Goal: Task Accomplishment & Management: Complete application form

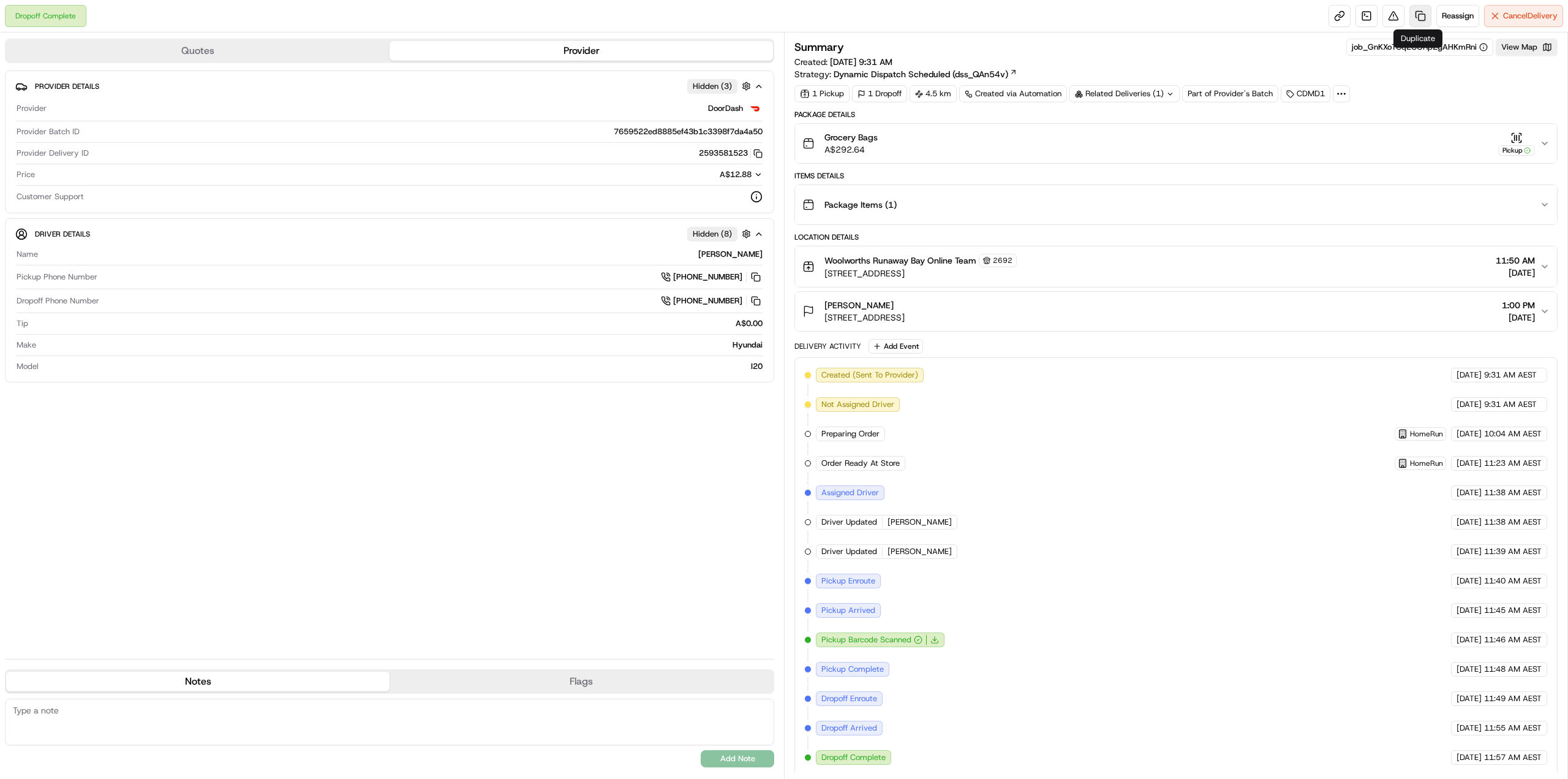
click at [1423, 15] on link at bounding box center [1421, 16] width 22 height 22
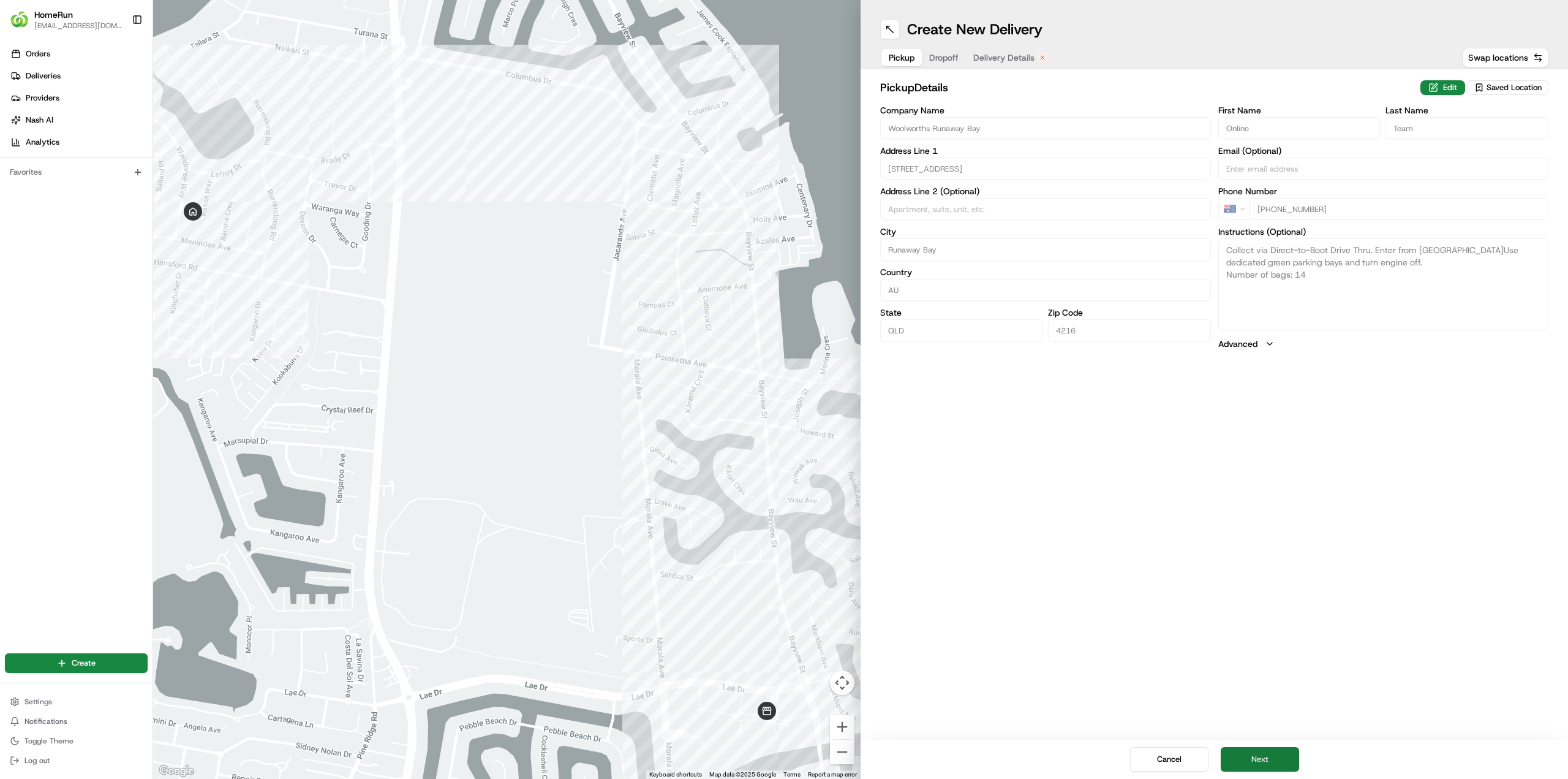
click at [1273, 751] on button "Next" at bounding box center [1260, 759] width 78 height 25
click at [1273, 753] on button "Next" at bounding box center [1260, 759] width 78 height 25
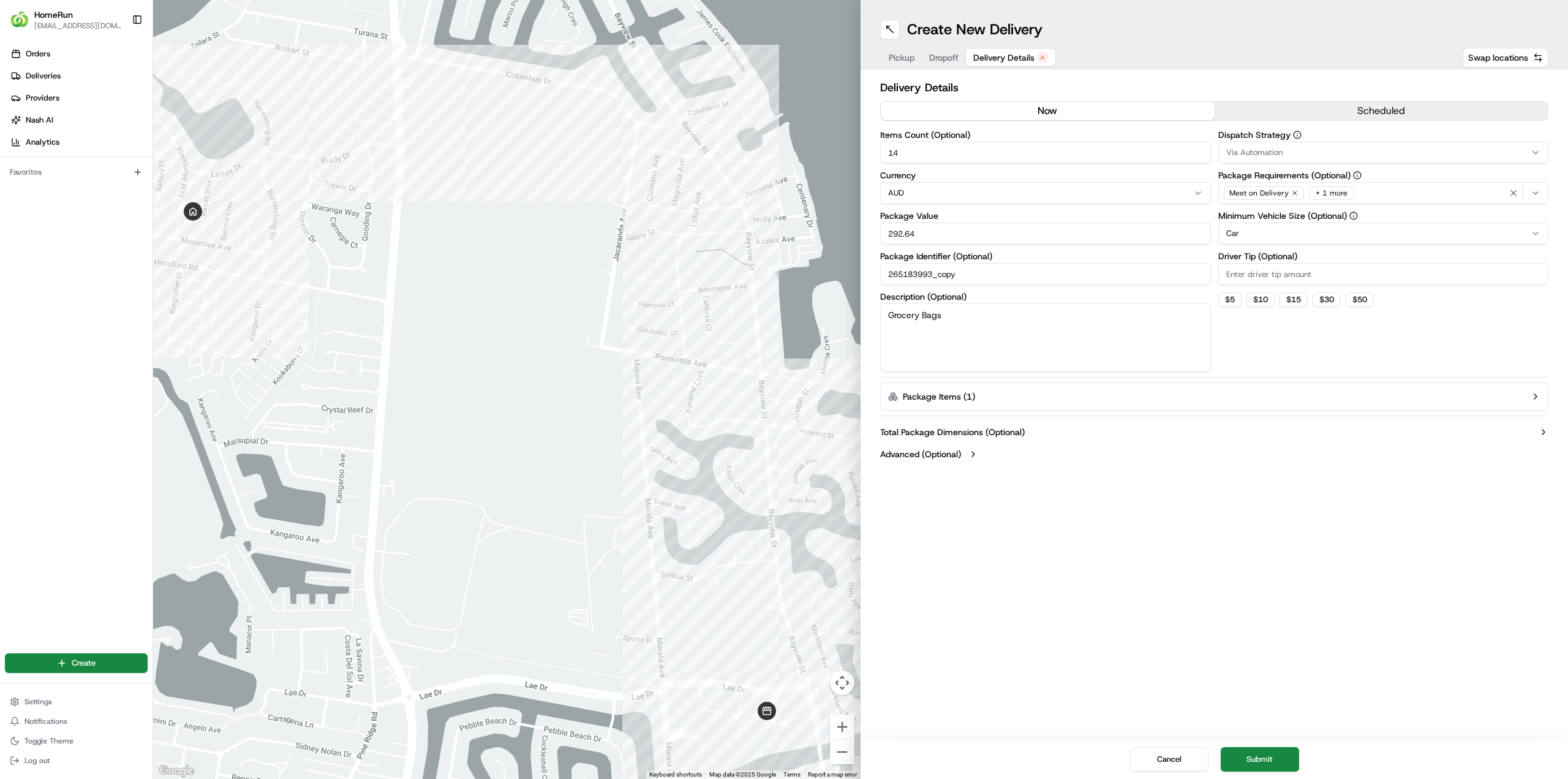
click at [983, 108] on button "now" at bounding box center [1048, 111] width 334 height 19
click at [1255, 758] on button "Submit" at bounding box center [1260, 759] width 78 height 25
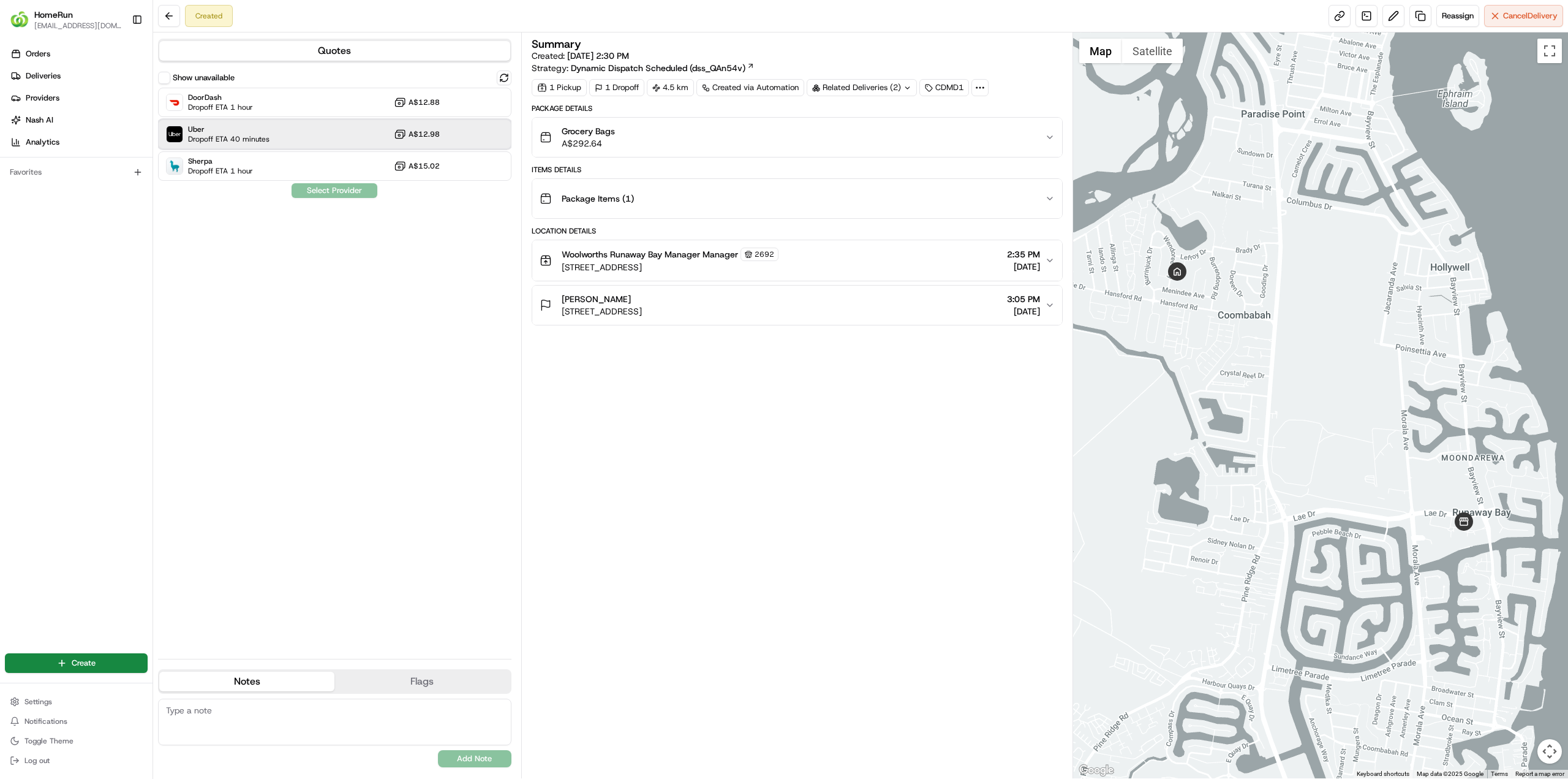
click at [304, 138] on div "Uber Dropoff ETA 40 minutes A$12.98" at bounding box center [334, 134] width 353 height 30
click at [329, 191] on button "Assign Provider" at bounding box center [334, 191] width 87 height 15
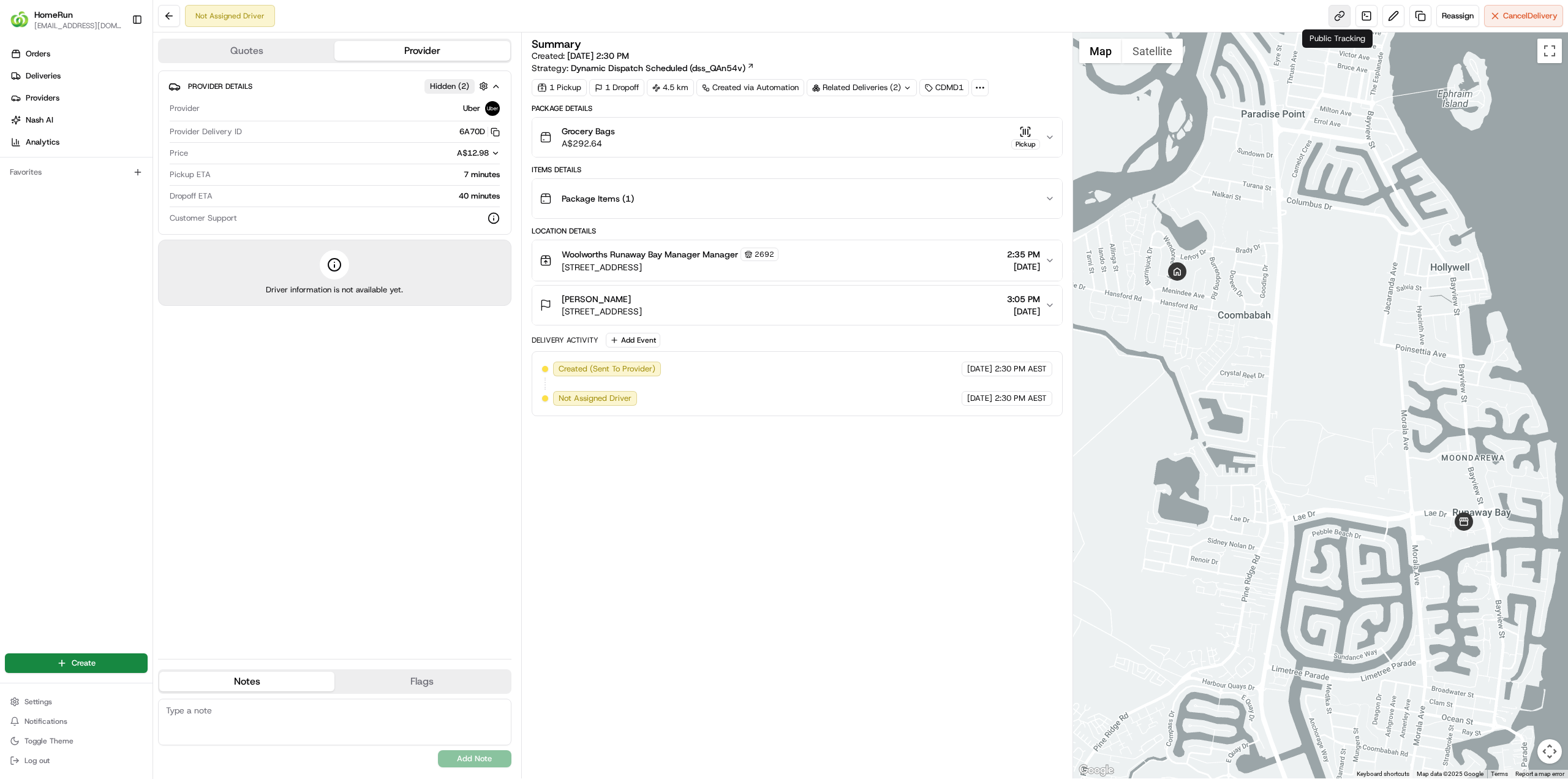
click at [1337, 10] on link at bounding box center [1340, 16] width 22 height 22
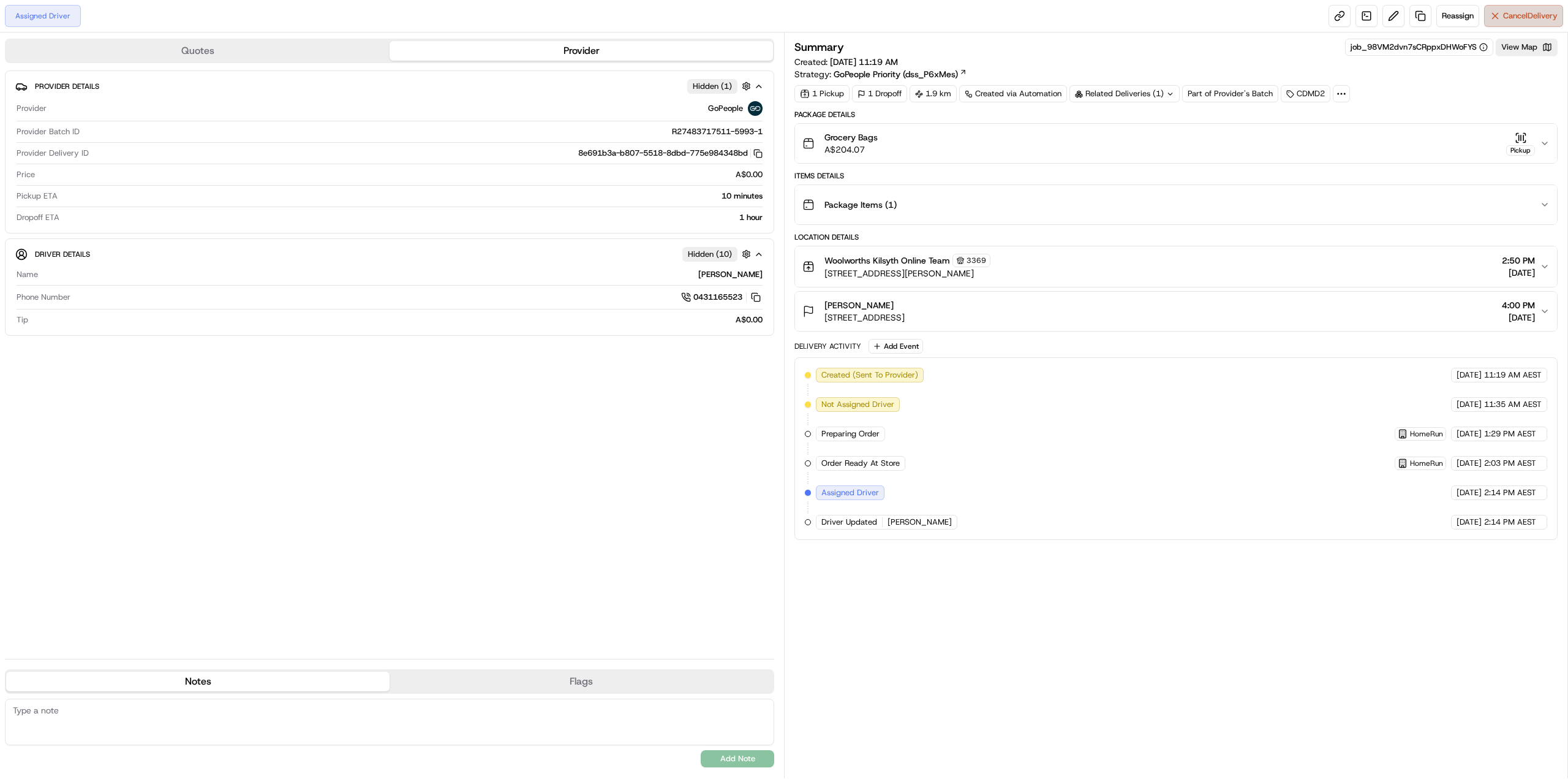
click at [1523, 17] on span "Cancel Delivery" at bounding box center [1530, 16] width 54 height 11
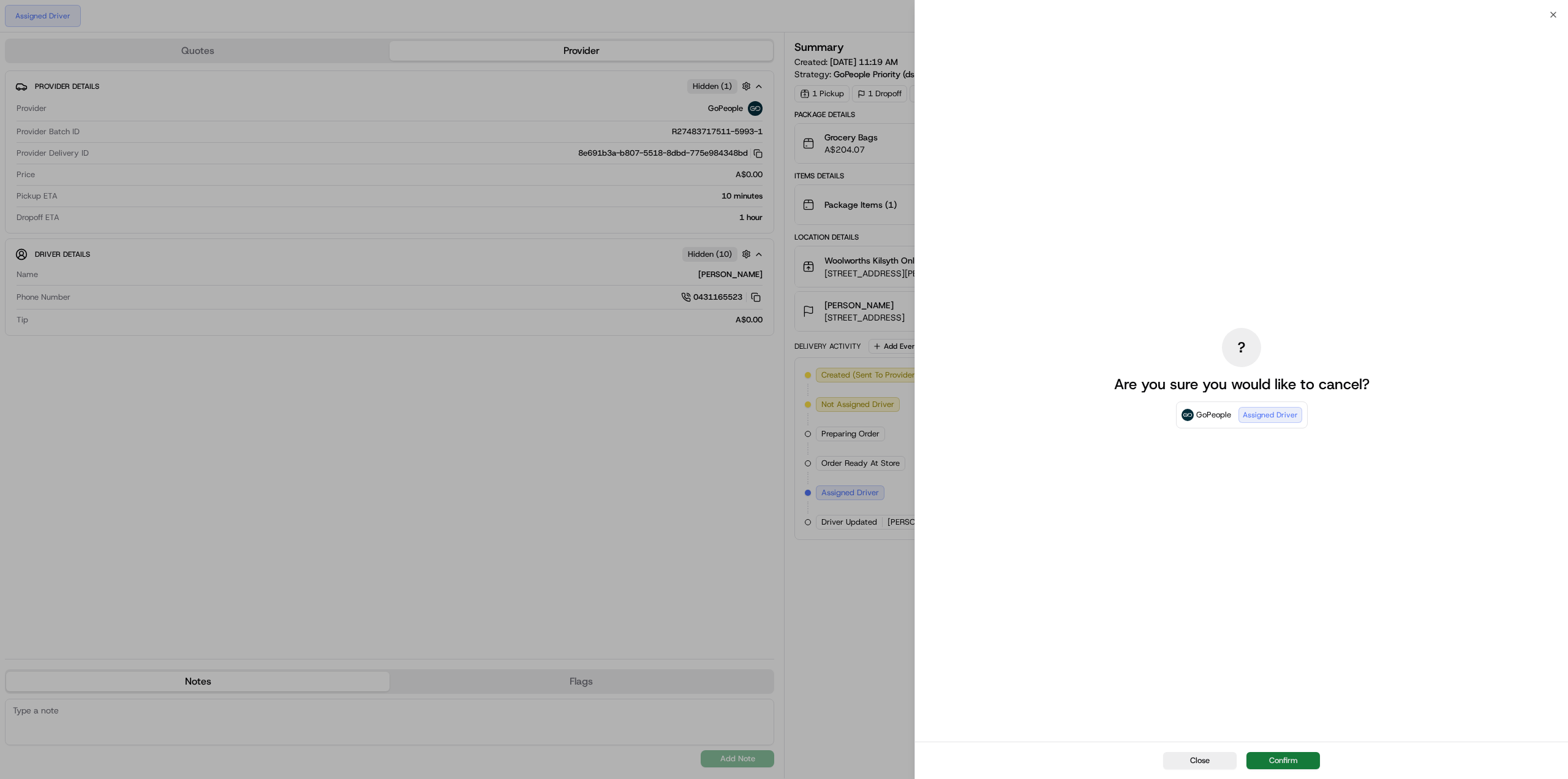
click at [1268, 757] on button "Confirm" at bounding box center [1283, 760] width 73 height 17
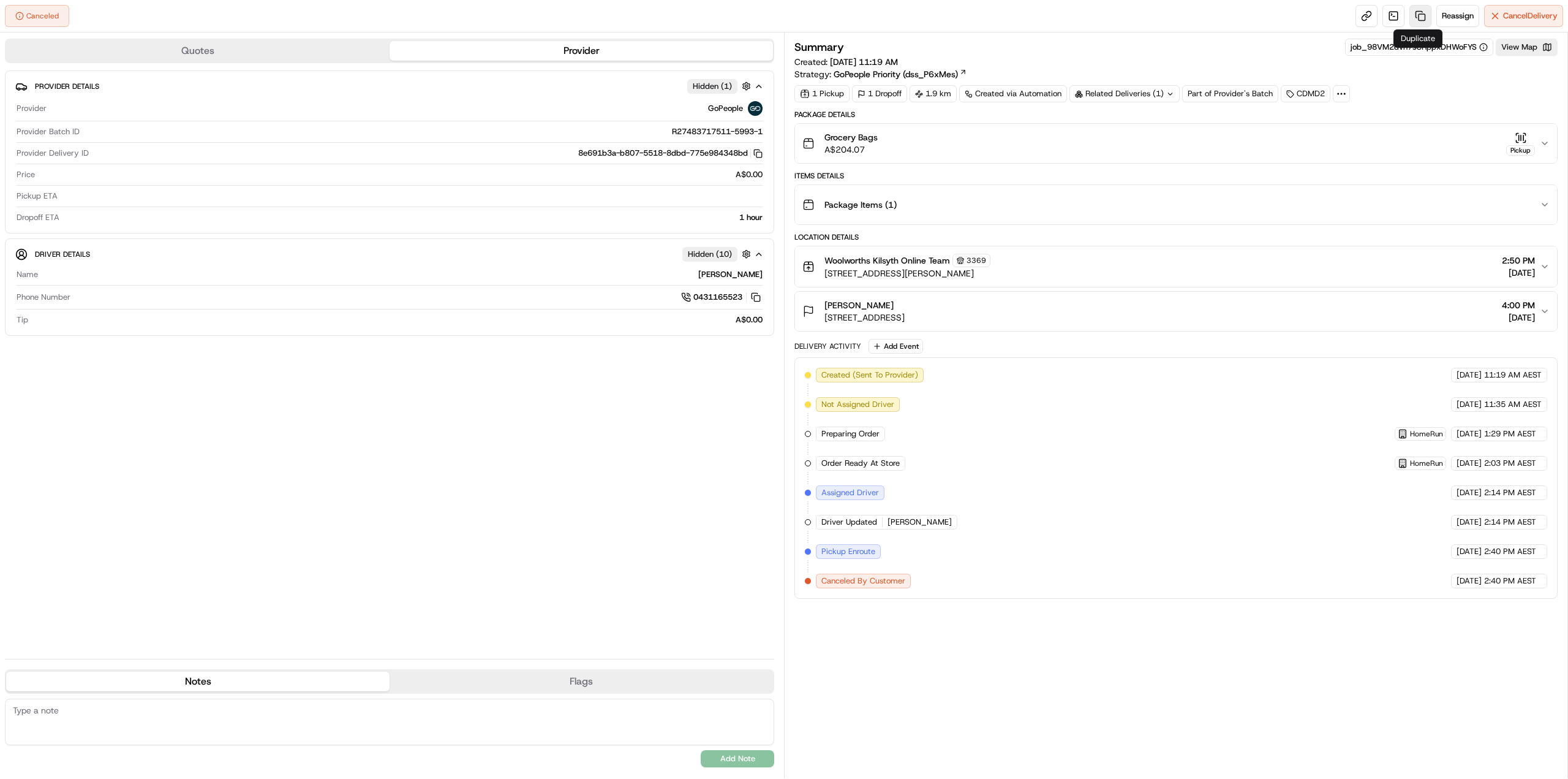
click at [1418, 20] on link at bounding box center [1421, 16] width 22 height 22
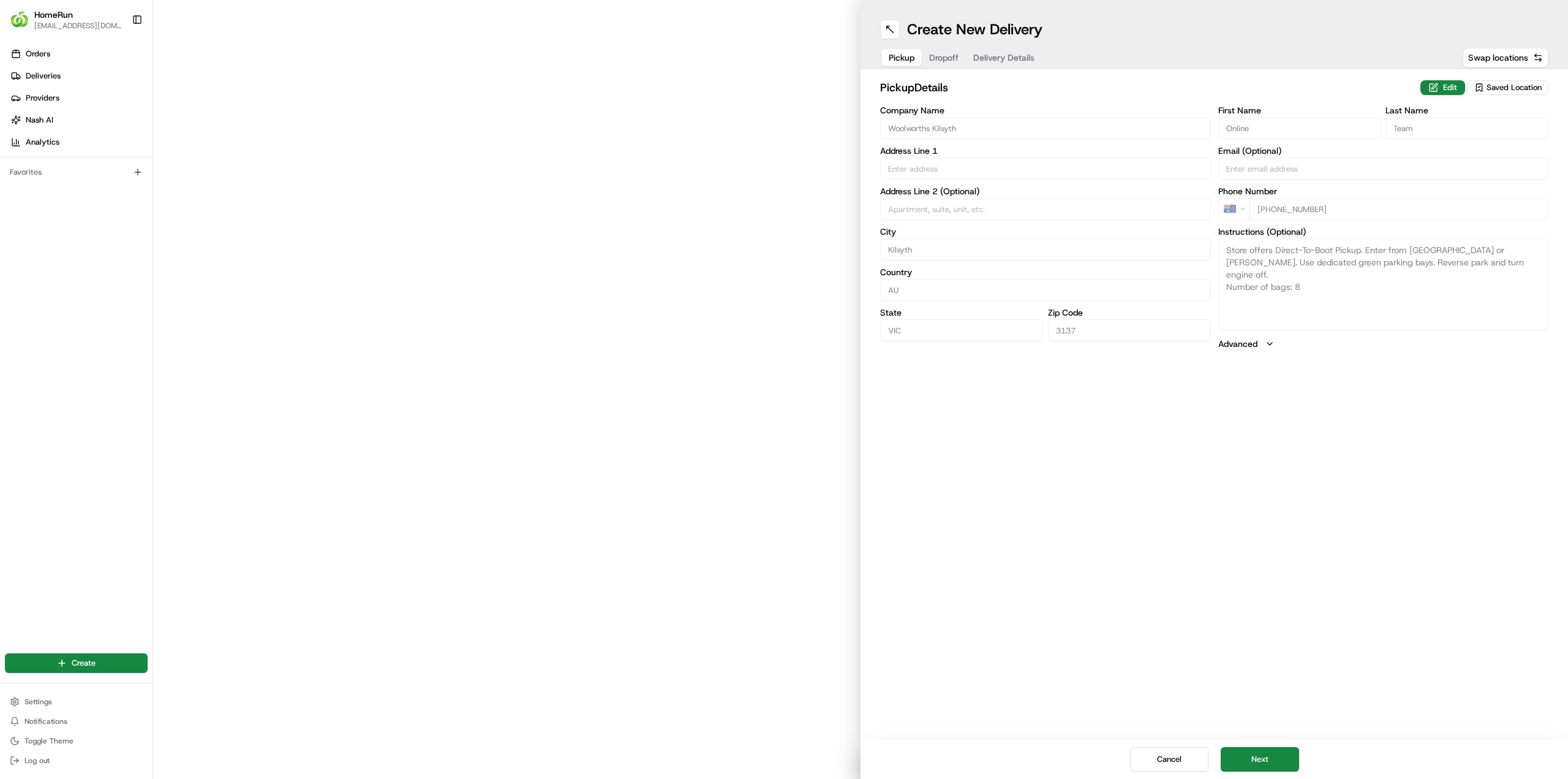
type input "Cnr Mt Dandenong Road And Russo Place"
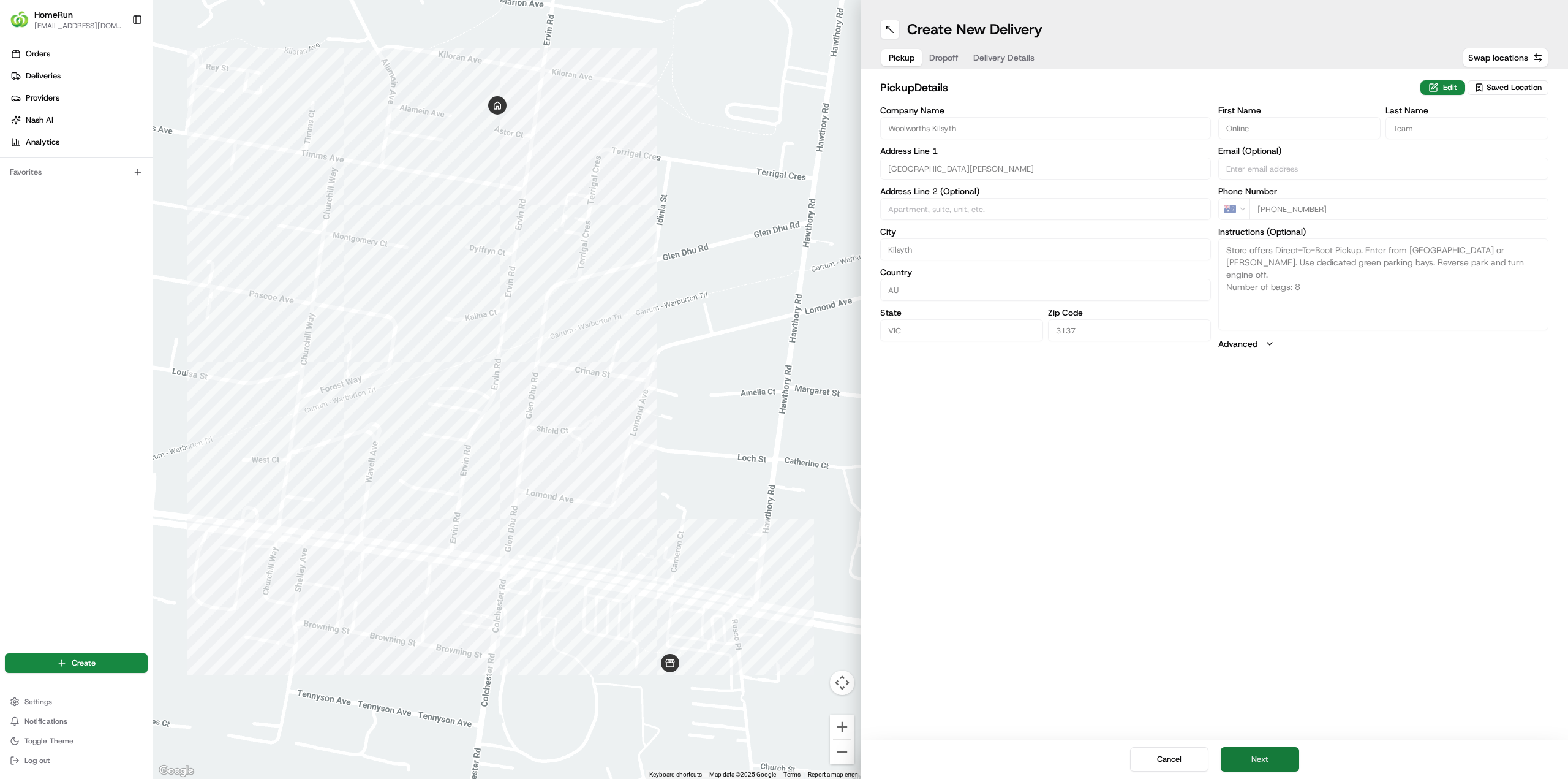
click at [1262, 763] on button "Next" at bounding box center [1260, 759] width 78 height 25
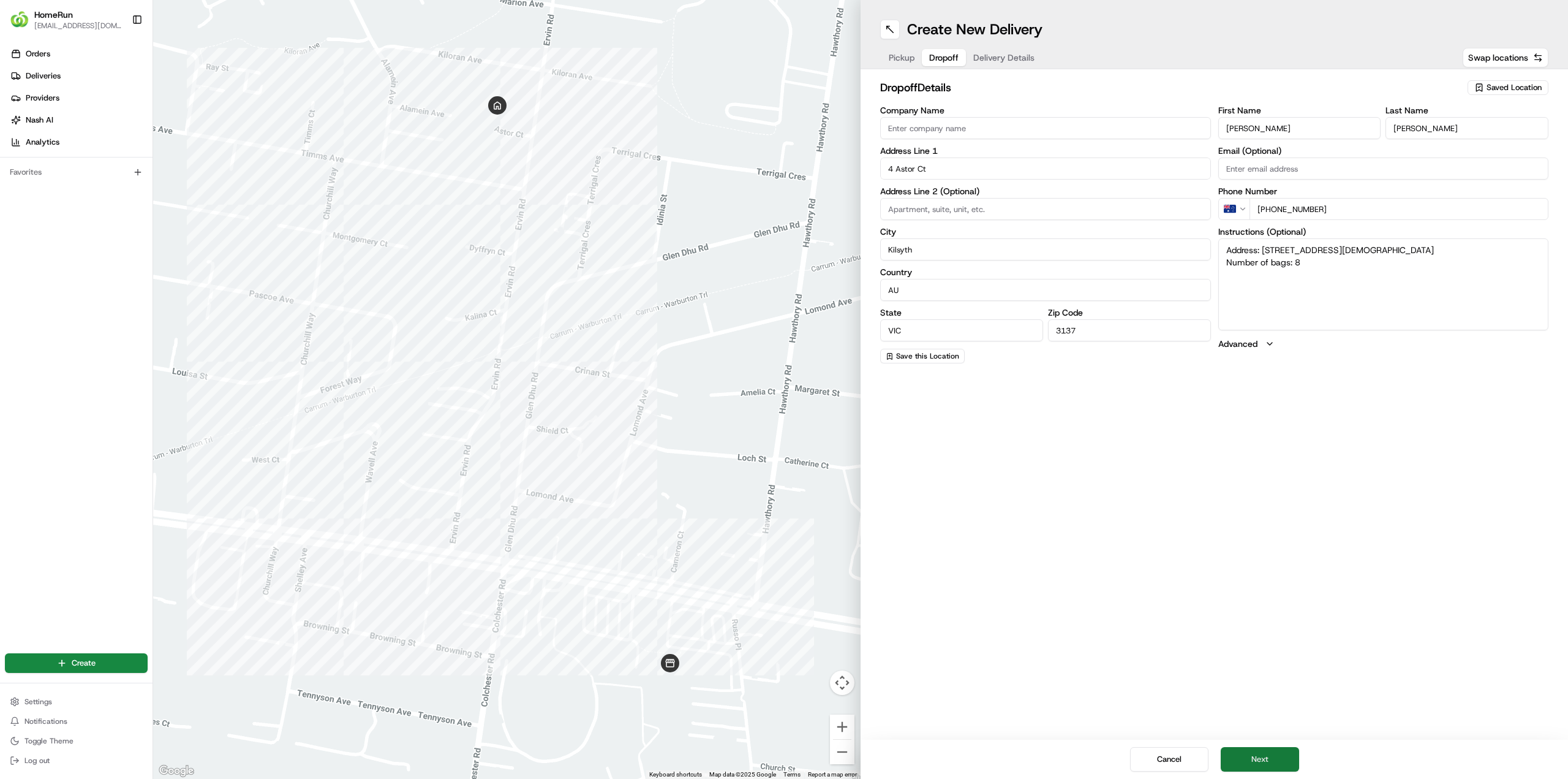
click at [1260, 757] on button "Next" at bounding box center [1260, 759] width 78 height 25
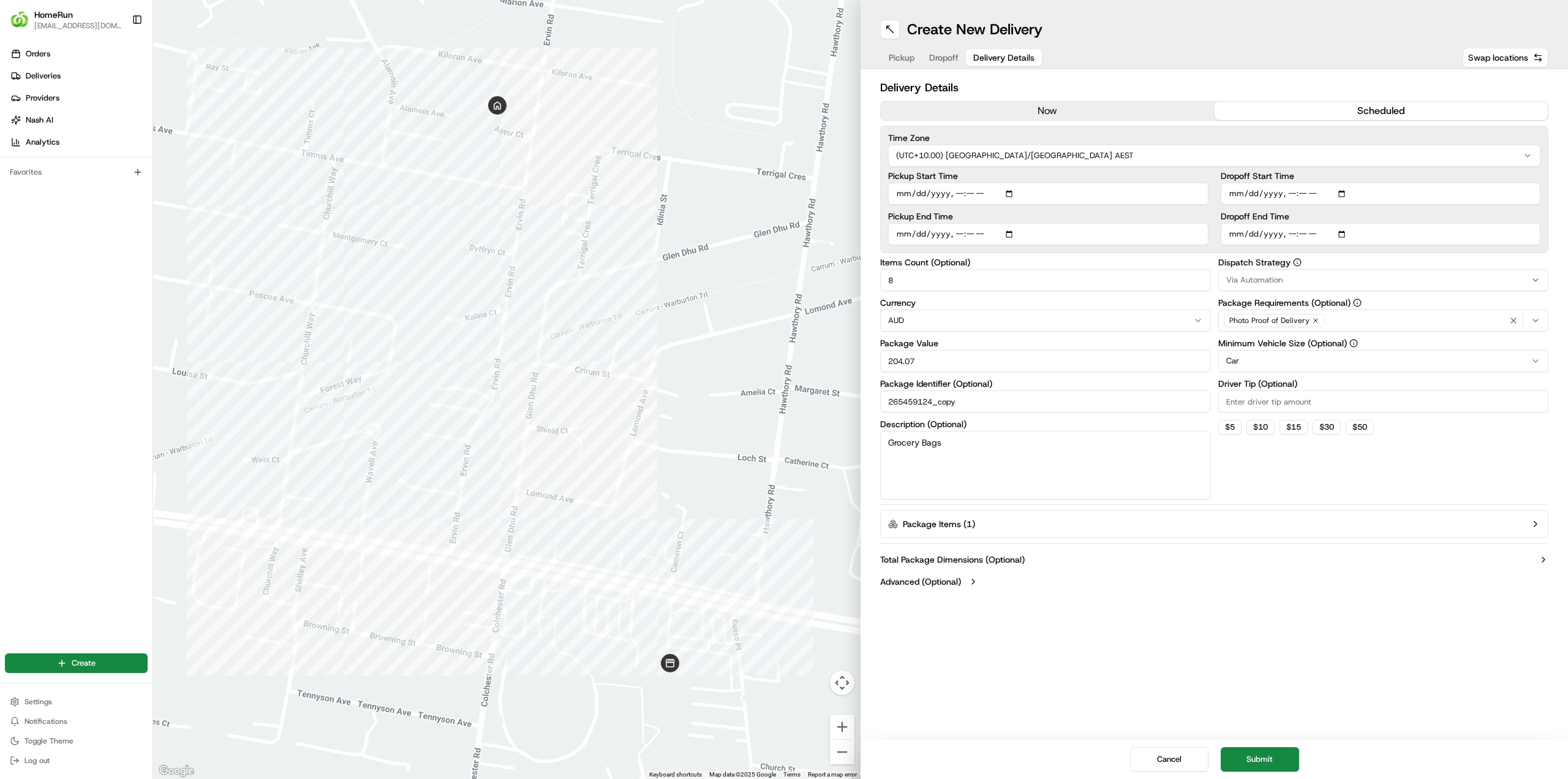
click at [914, 192] on input "Pickup Start Time" at bounding box center [1049, 194] width 321 height 22
click at [906, 192] on input "Pickup Start Time" at bounding box center [1049, 194] width 321 height 22
type input "2025-08-20T14:50"
click at [1235, 191] on input "Dropoff Start Time" at bounding box center [1381, 194] width 321 height 22
type input "2025-08-20T15:00"
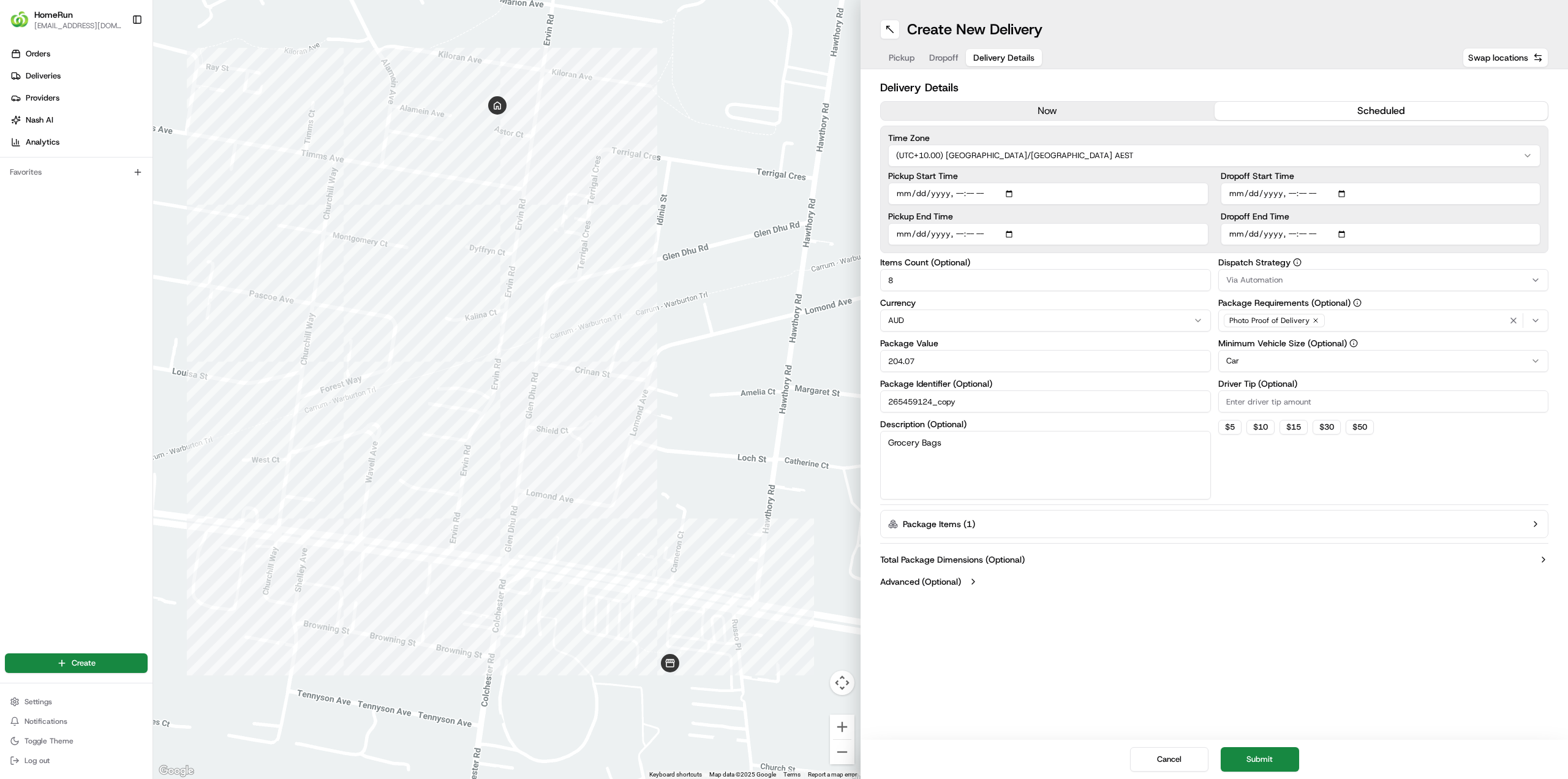
click at [1231, 235] on div "Dropoff End Time" at bounding box center [1381, 229] width 321 height 33
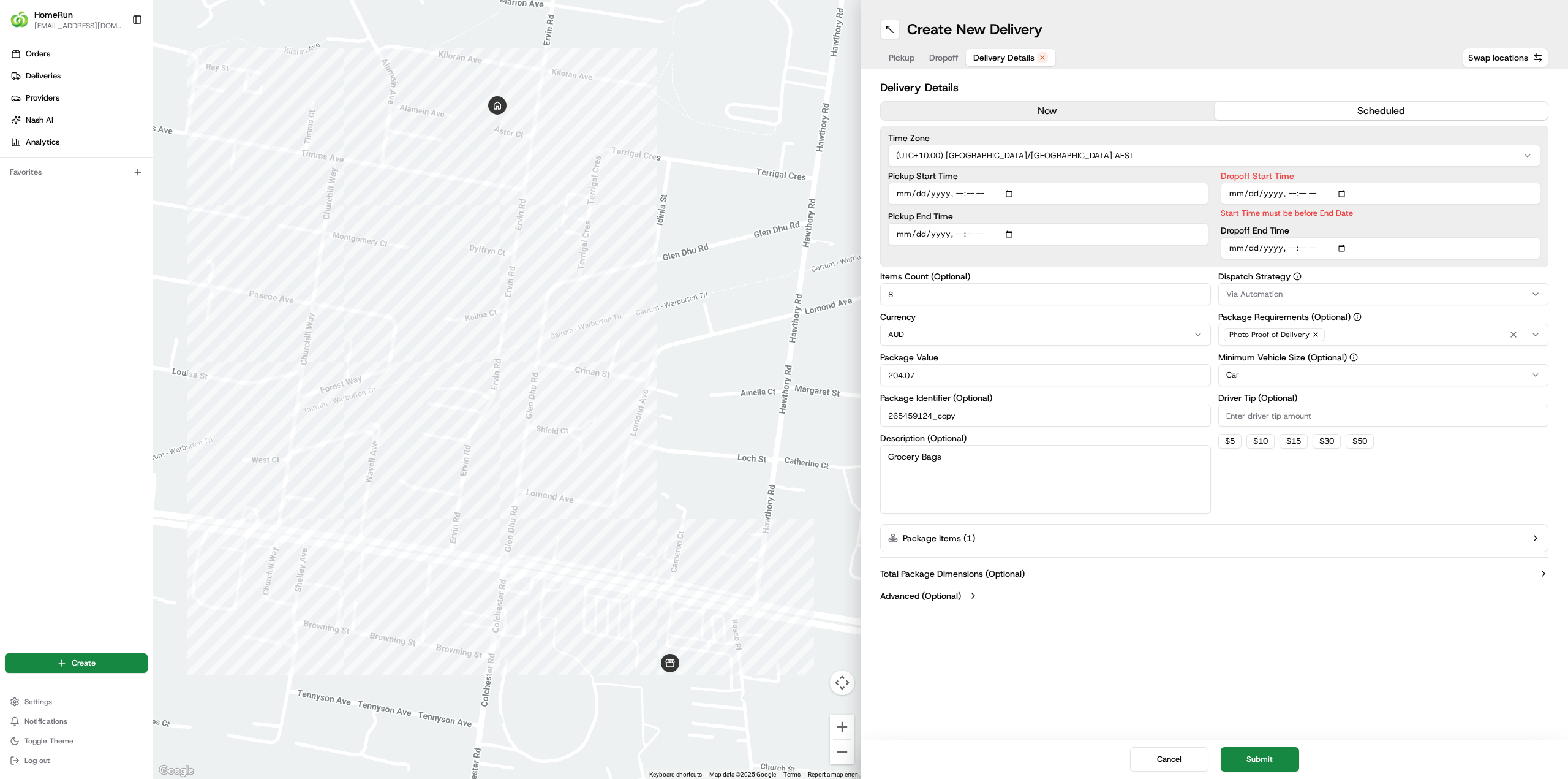
type input "2025-08-20T16:00"
click at [1249, 221] on div "Dropoff Start Time Start Time must be before End Date Dropoff End Time" at bounding box center [1381, 215] width 321 height 88
click at [1273, 195] on input "Dropoff Start Time" at bounding box center [1381, 194] width 321 height 22
click at [1315, 225] on div "Dropoff Start Time Start Time must be before End Date Dropoff End Time" at bounding box center [1381, 215] width 321 height 88
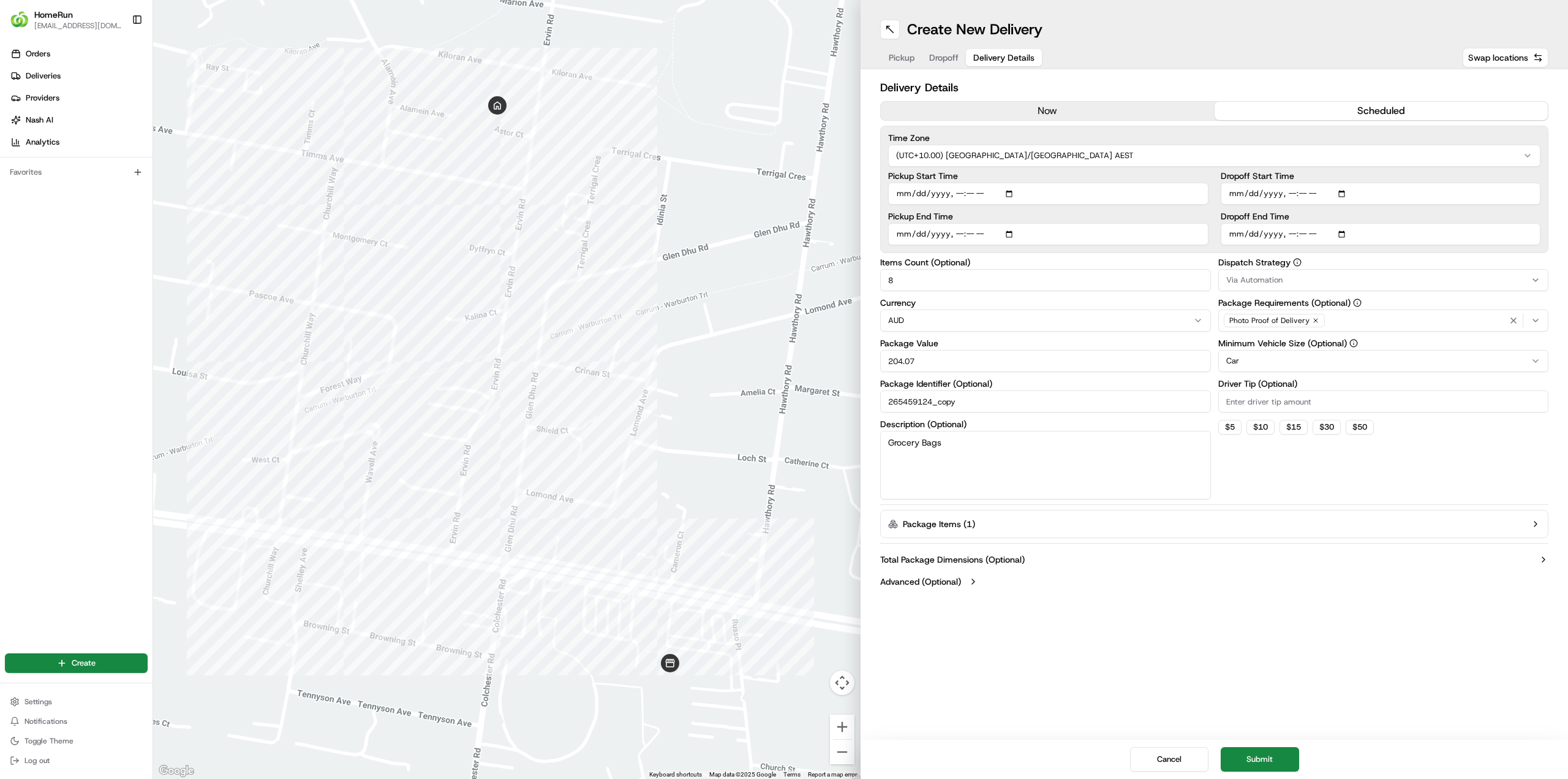
click at [1295, 195] on input "Dropoff Start Time" at bounding box center [1381, 194] width 321 height 22
click at [1297, 190] on input "Dropoff Start Time" at bounding box center [1381, 194] width 321 height 22
click at [1294, 192] on input "Dropoff Start Time" at bounding box center [1381, 194] width 321 height 22
type input "2025-08-20T08:00"
click at [1292, 231] on input "Dropoff End Time" at bounding box center [1381, 234] width 321 height 22
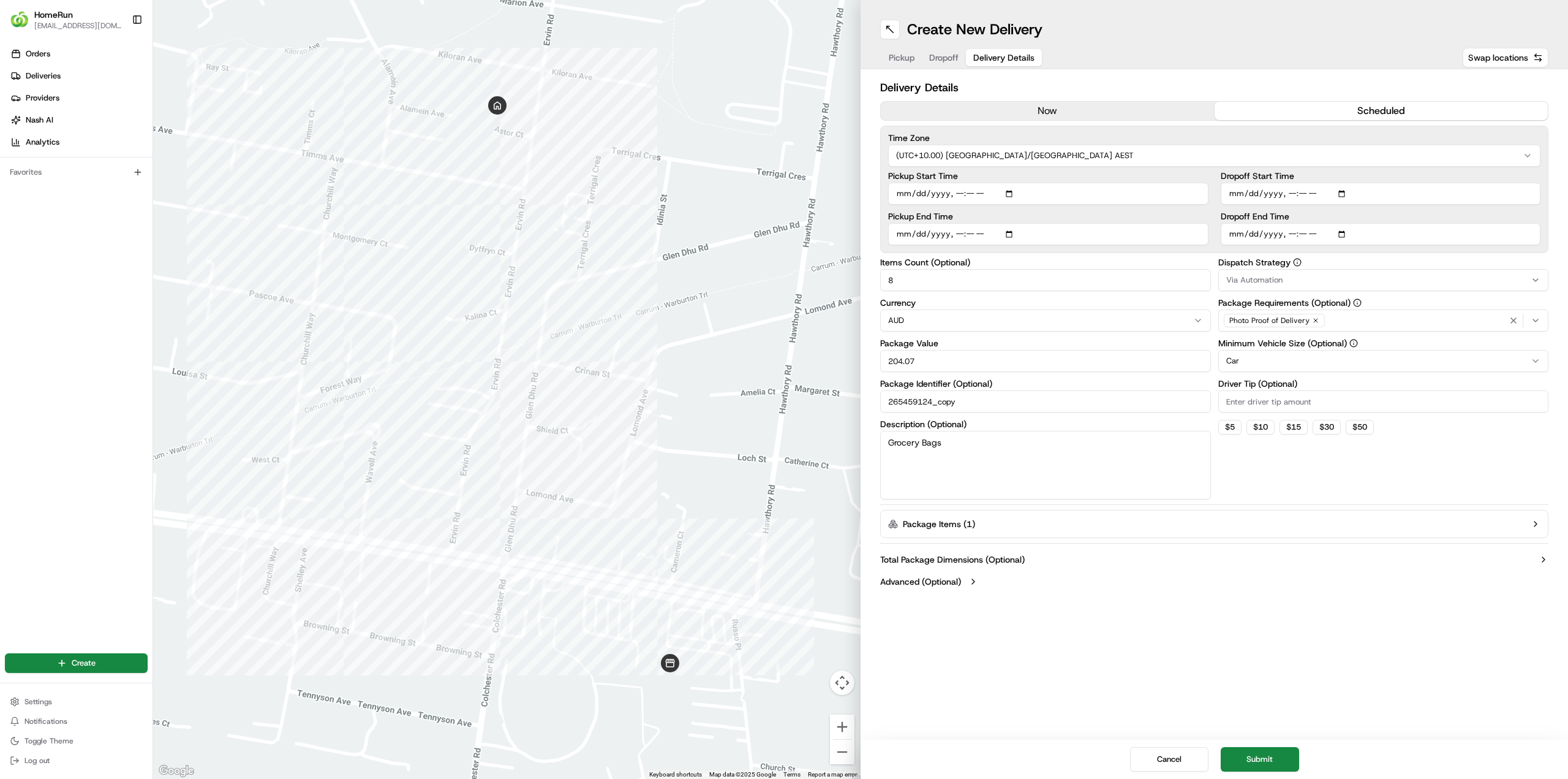
type input "2025-08-20T09:00"
click at [963, 191] on input "Pickup Start Time" at bounding box center [1049, 194] width 321 height 22
click at [960, 195] on input "Pickup Start Time" at bounding box center [1049, 194] width 321 height 22
type input "2025-08-20T07:50"
click at [1039, 260] on label "Items Count (Optional)" at bounding box center [1046, 262] width 330 height 9
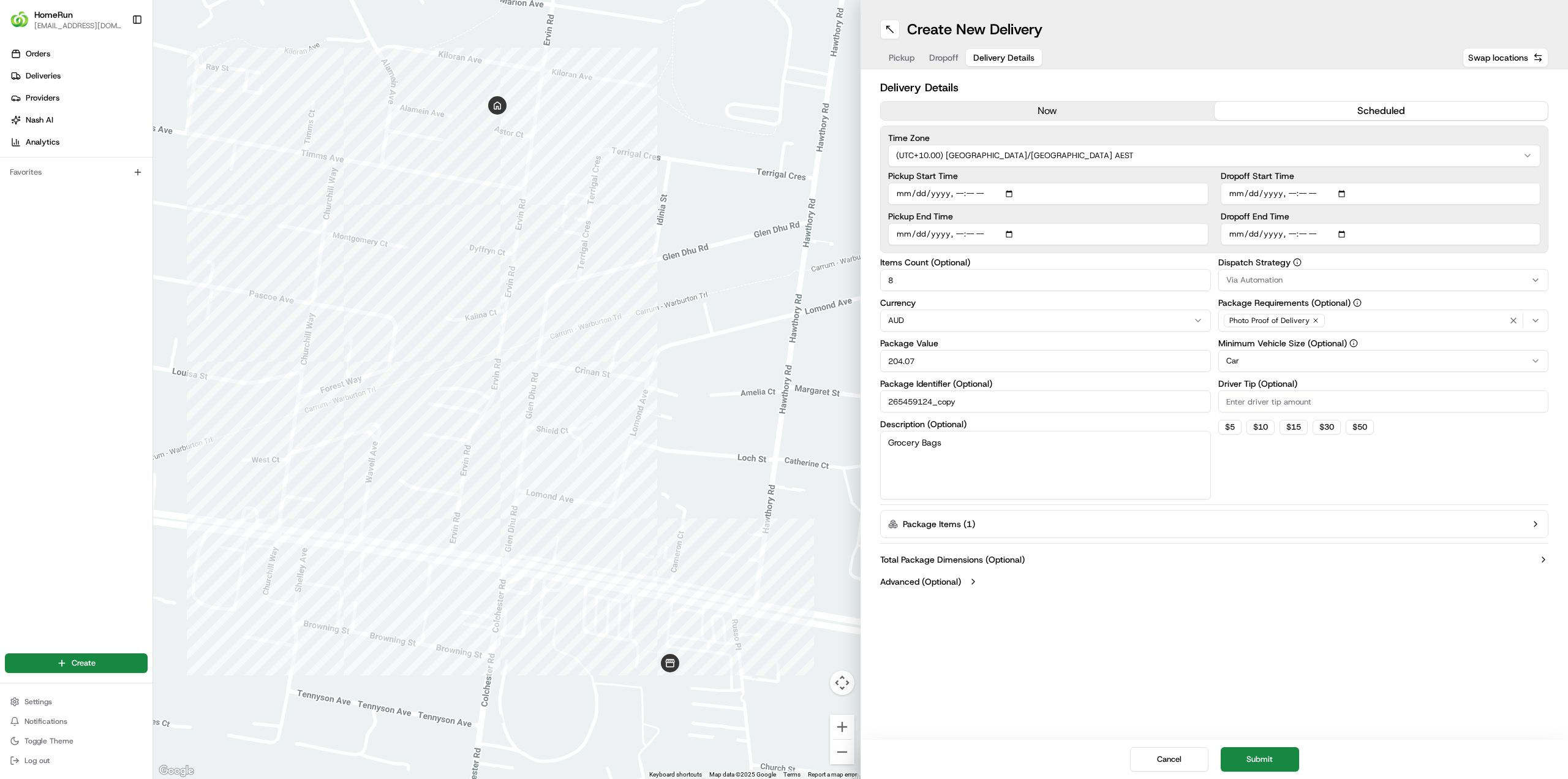
click at [1039, 269] on input "8" at bounding box center [1046, 280] width 330 height 22
drag, startPoint x: 1315, startPoint y: 690, endPoint x: 1311, endPoint y: 703, distance: 13.6
click at [1273, 762] on button "Submit" at bounding box center [1260, 759] width 78 height 25
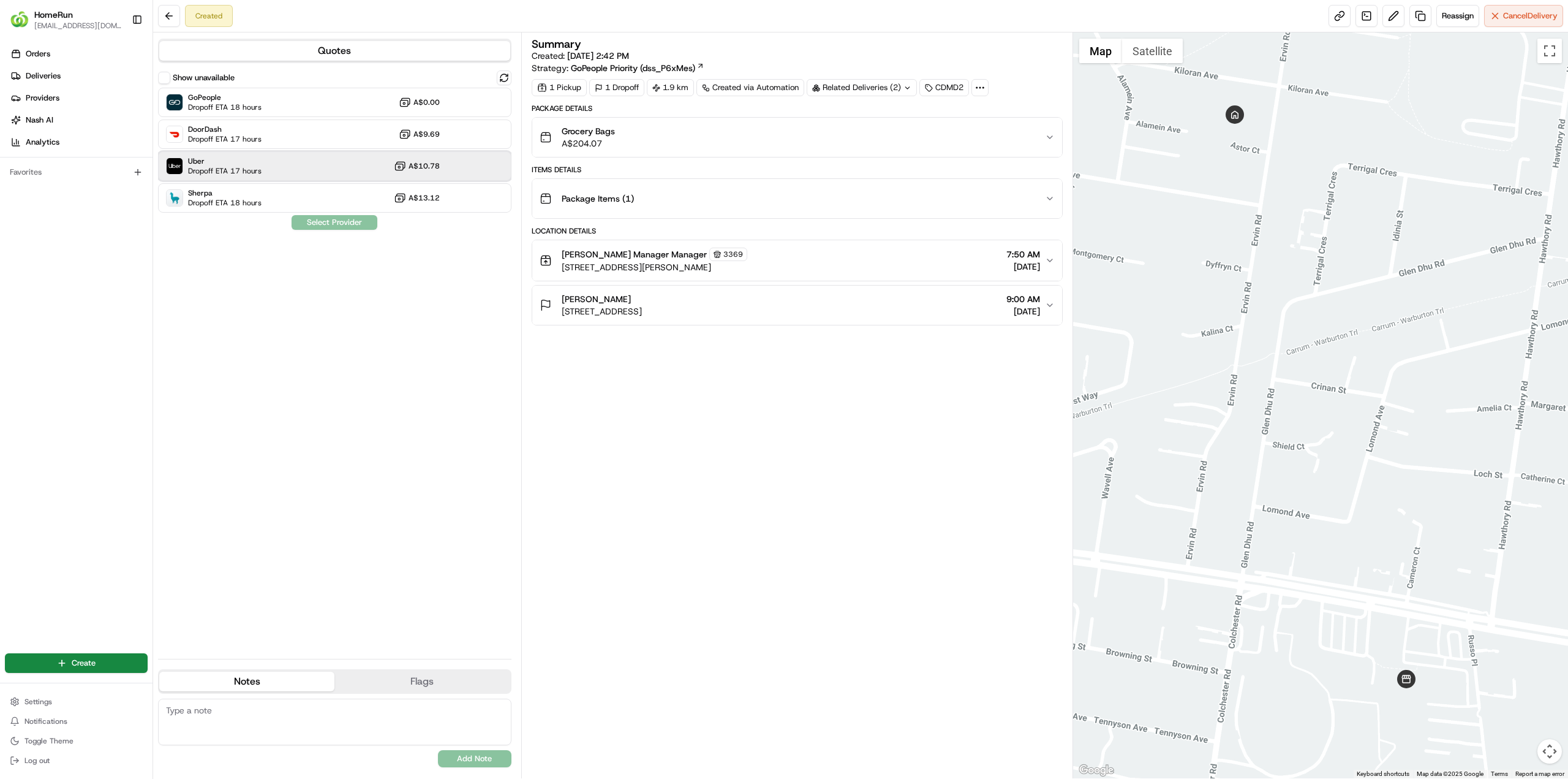
click at [327, 161] on div "Uber Dropoff ETA 17 hours A$10.78" at bounding box center [334, 166] width 353 height 30
click at [317, 171] on div "Uber Dropoff ETA 17 hours A$10.78" at bounding box center [334, 166] width 353 height 30
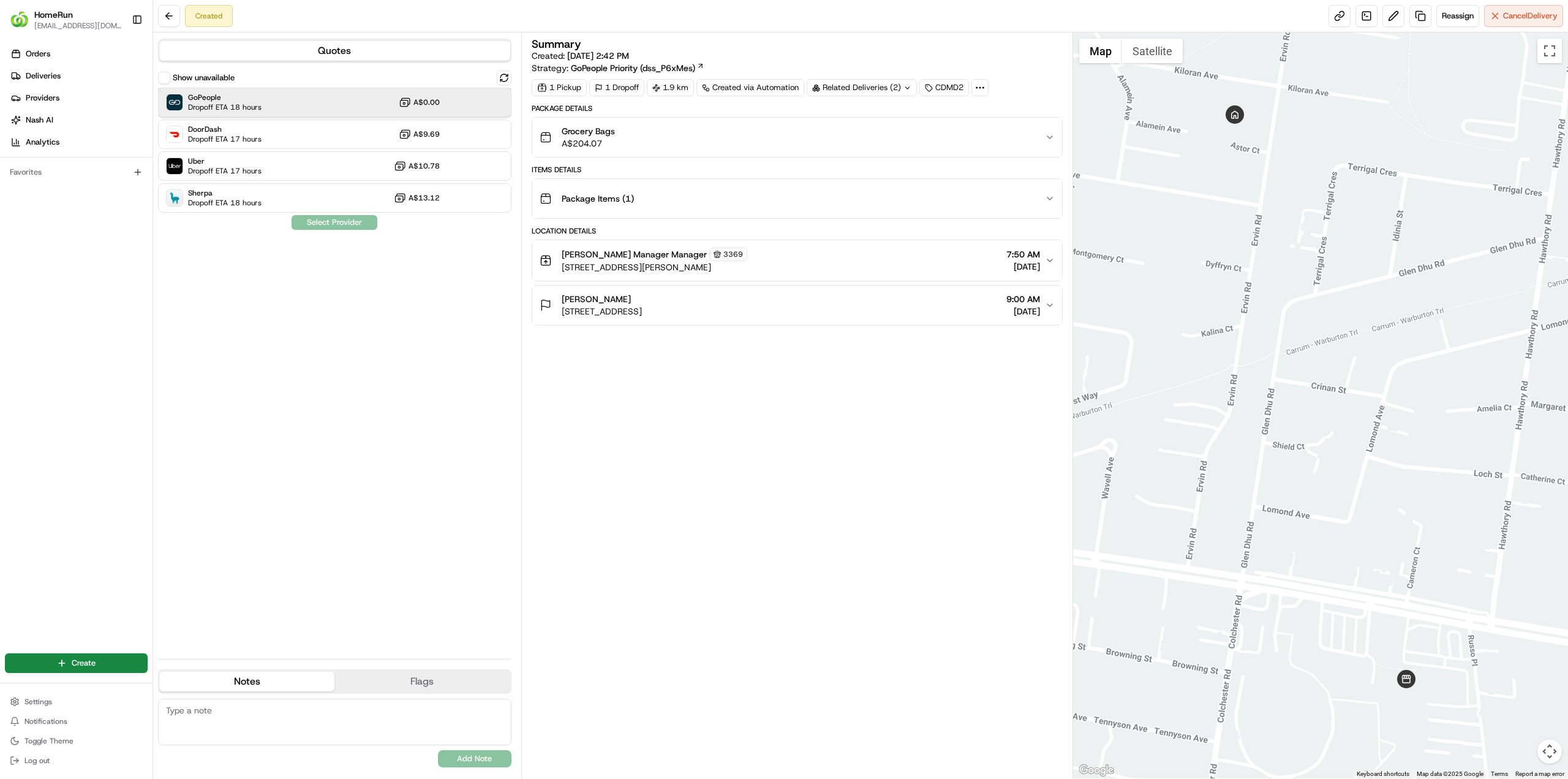
click at [275, 105] on div "GoPeople Dropoff ETA 18 hours A$0.00" at bounding box center [334, 102] width 353 height 30
click at [342, 164] on div "Uber Dropoff ETA 17 hours A$10.78" at bounding box center [334, 166] width 353 height 30
click at [351, 115] on div "GoPeople Dropoff ETA 18 hours A$0.00" at bounding box center [334, 102] width 353 height 30
click at [321, 160] on div "Uber Dropoff ETA 17 hours A$10.78" at bounding box center [334, 166] width 353 height 30
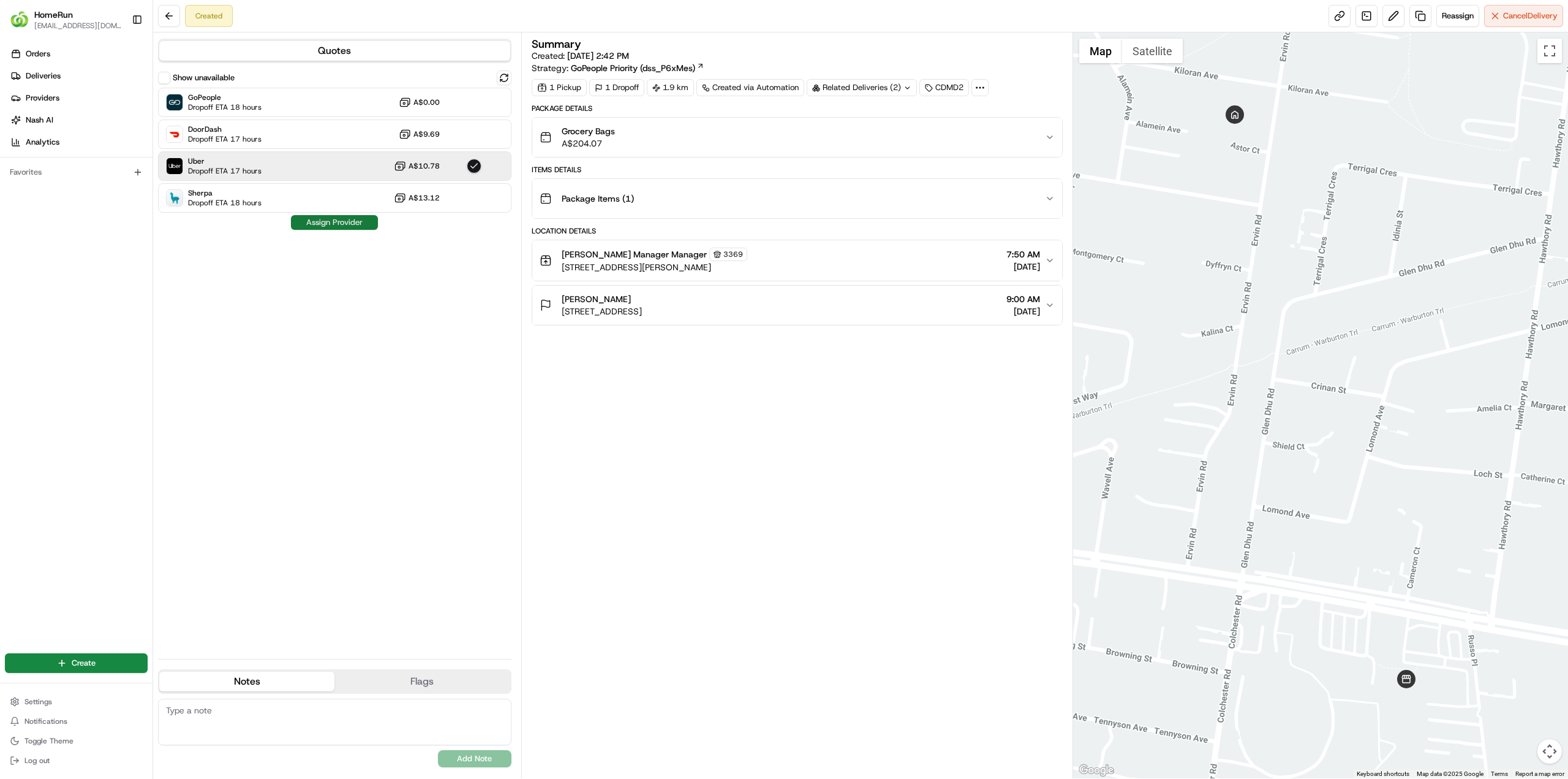
click at [347, 222] on button "Assign Provider" at bounding box center [334, 223] width 87 height 15
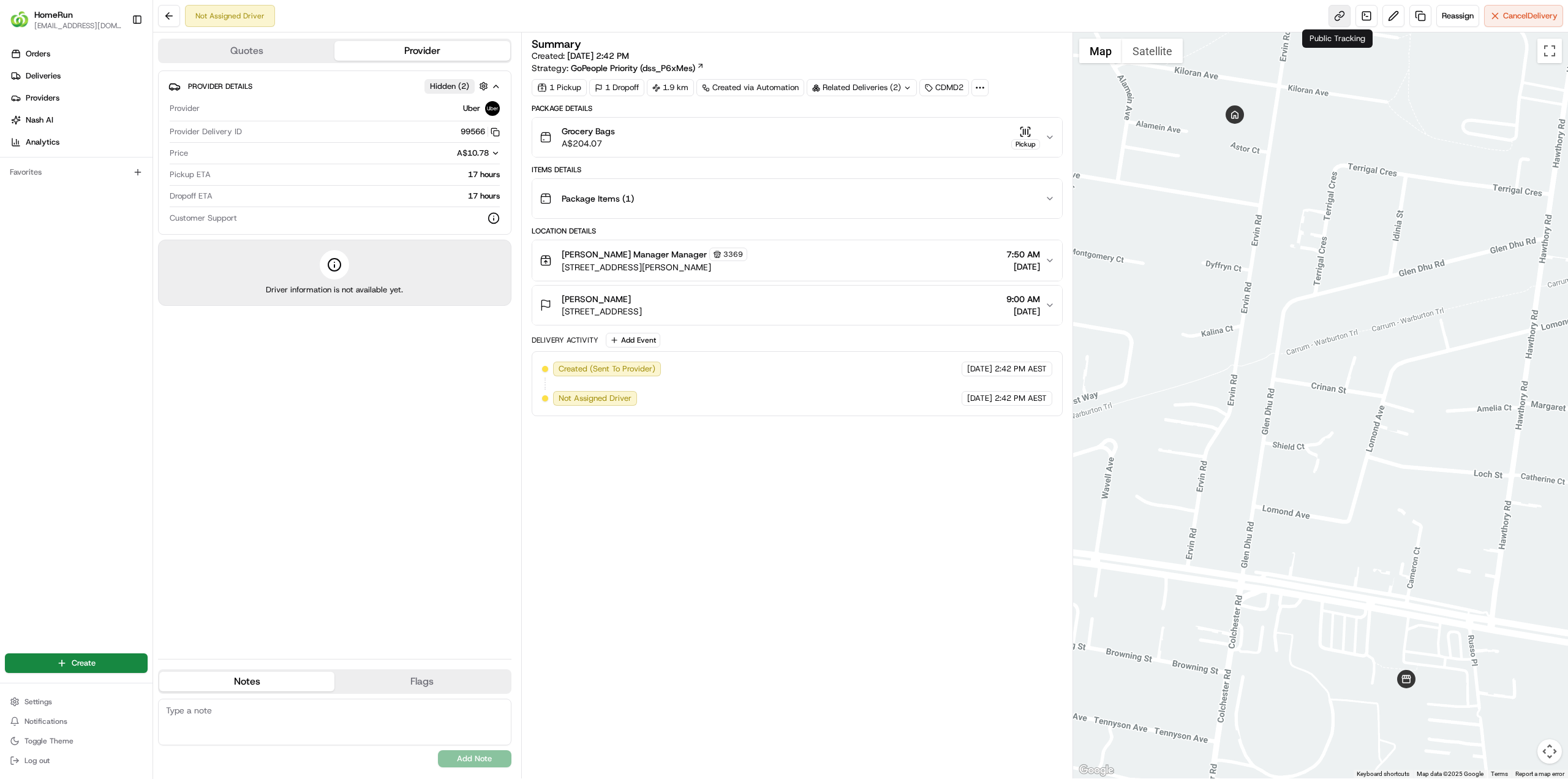
click at [1336, 17] on link at bounding box center [1340, 16] width 22 height 22
